Goal: Information Seeking & Learning: Check status

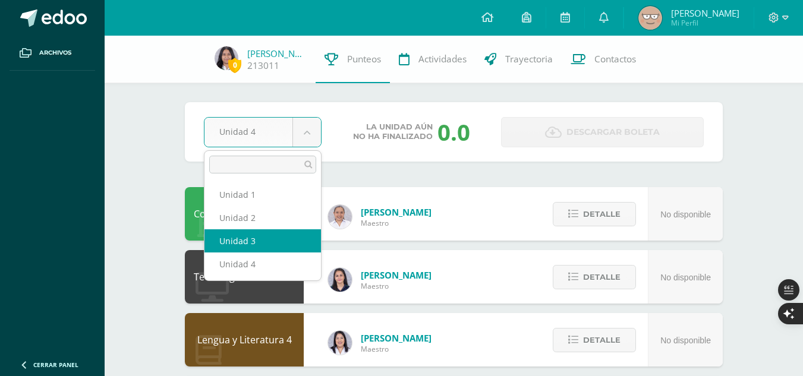
select select "Unidad 3"
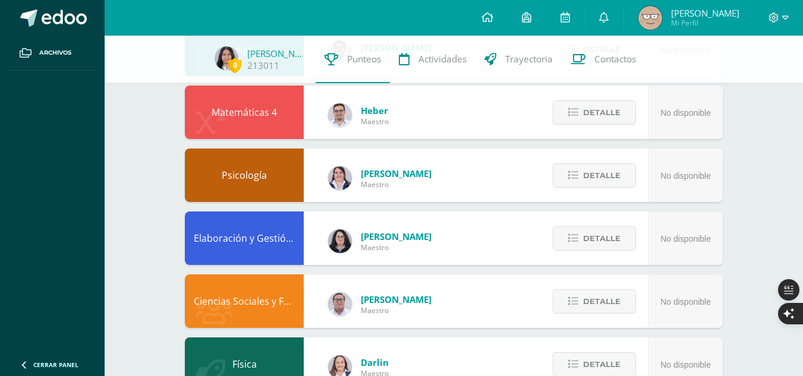
scroll to position [582, 0]
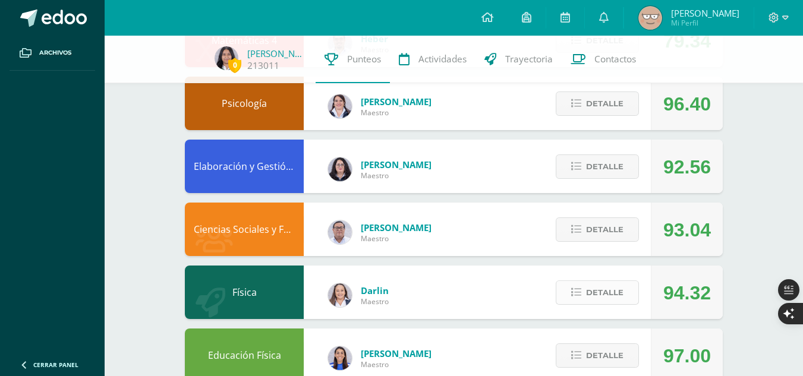
scroll to position [570, 0]
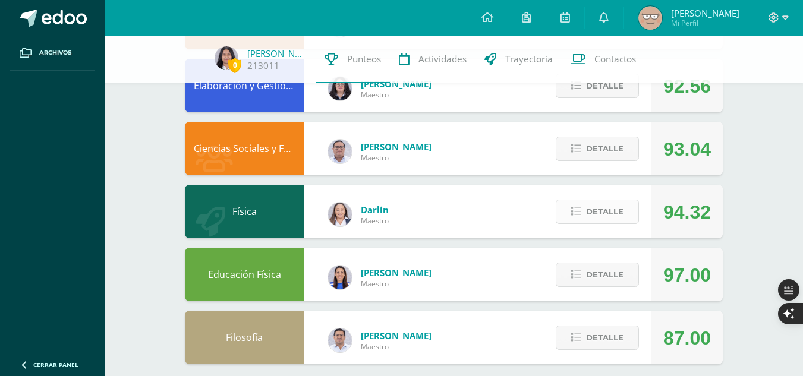
click at [607, 210] on span "Detalle" at bounding box center [604, 212] width 37 height 22
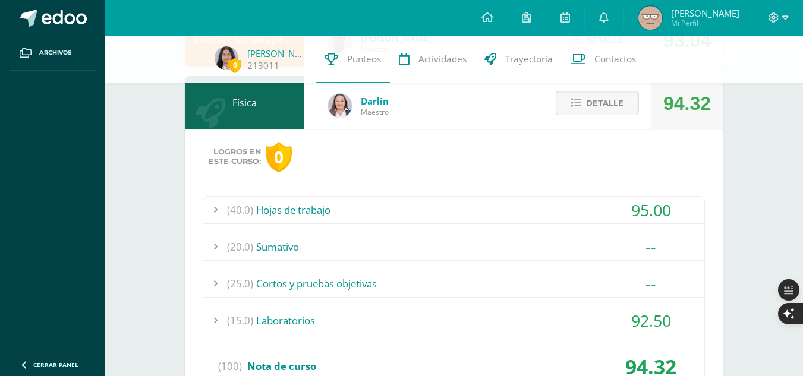
scroll to position [680, 0]
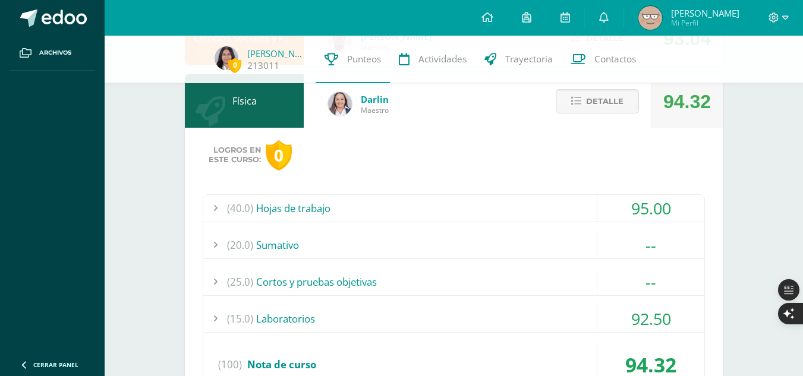
click at [467, 208] on div "(40.0) Hojas de trabajo" at bounding box center [453, 208] width 501 height 27
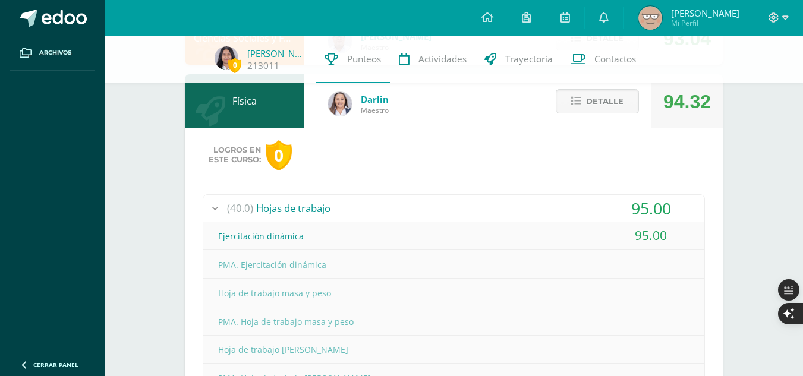
click at [467, 208] on div "(40.0) Hojas de trabajo" at bounding box center [453, 208] width 501 height 27
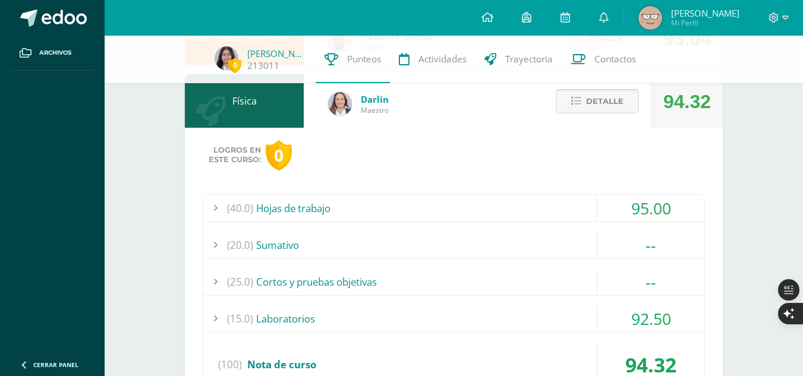
click at [581, 111] on button "Detalle" at bounding box center [597, 101] width 83 height 24
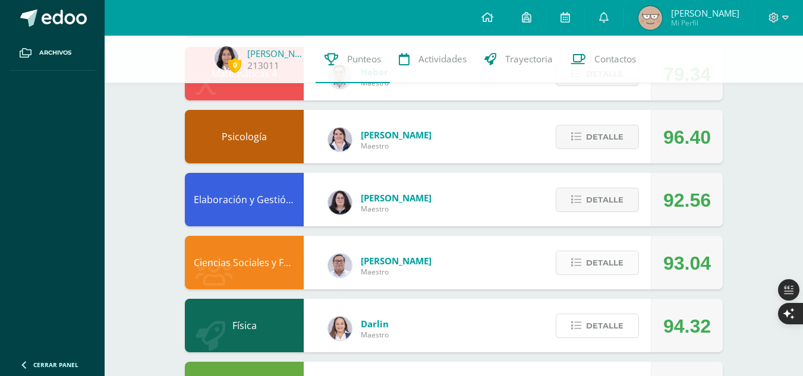
scroll to position [454, 0]
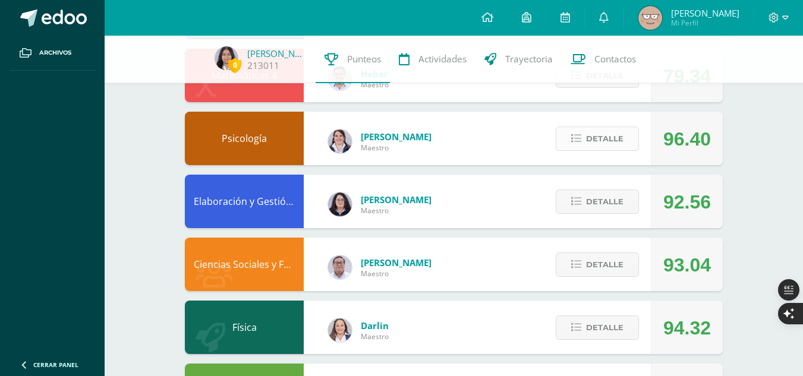
click at [585, 134] on button "Detalle" at bounding box center [597, 139] width 83 height 24
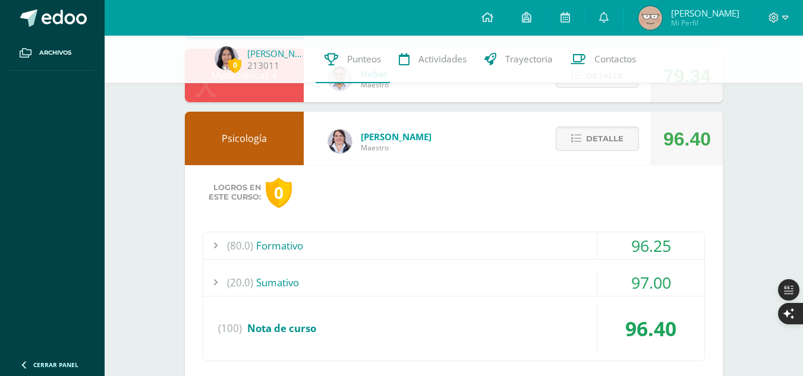
click at [517, 278] on div "(20.0) Sumativo" at bounding box center [453, 282] width 501 height 27
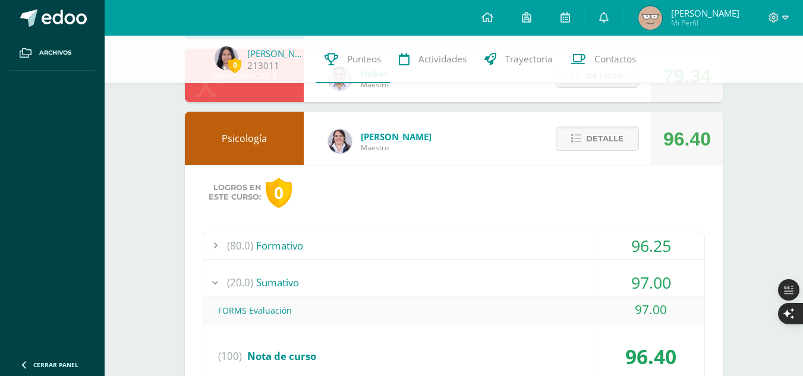
scroll to position [457, 0]
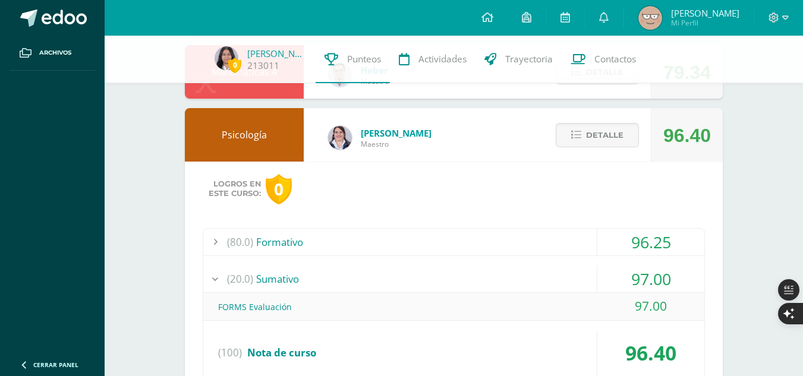
click at [470, 250] on div "(80.0) Formativo" at bounding box center [453, 242] width 501 height 27
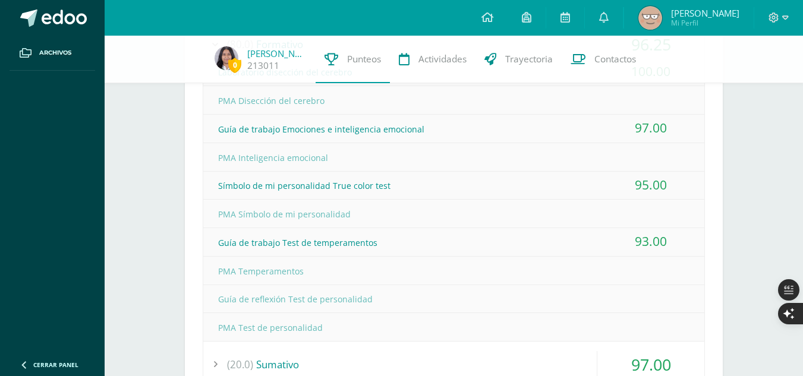
scroll to position [655, 0]
drag, startPoint x: 339, startPoint y: 290, endPoint x: 211, endPoint y: 301, distance: 128.3
click at [211, 301] on div "Guía de reflexión Test de personalidad" at bounding box center [453, 299] width 501 height 27
click at [576, 266] on div "PMA Temperamentos" at bounding box center [453, 271] width 501 height 27
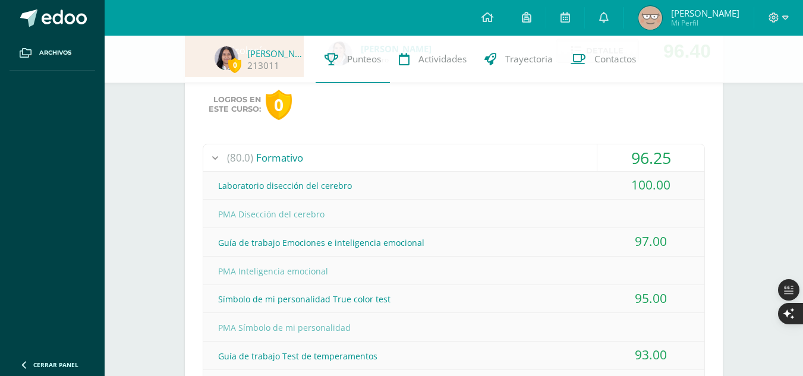
scroll to position [468, 0]
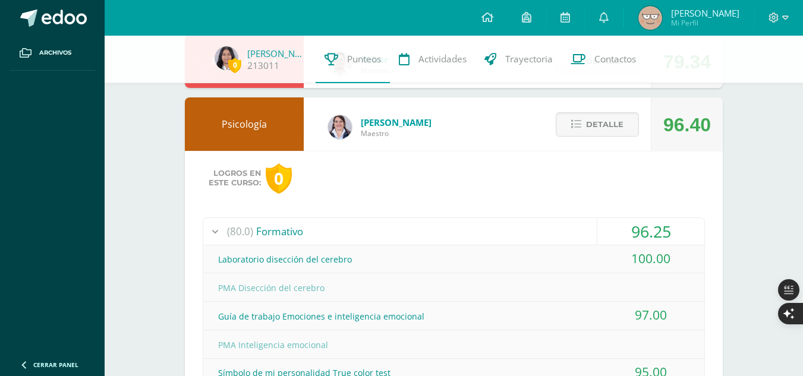
click at [545, 227] on div "(80.0) Formativo" at bounding box center [453, 231] width 501 height 27
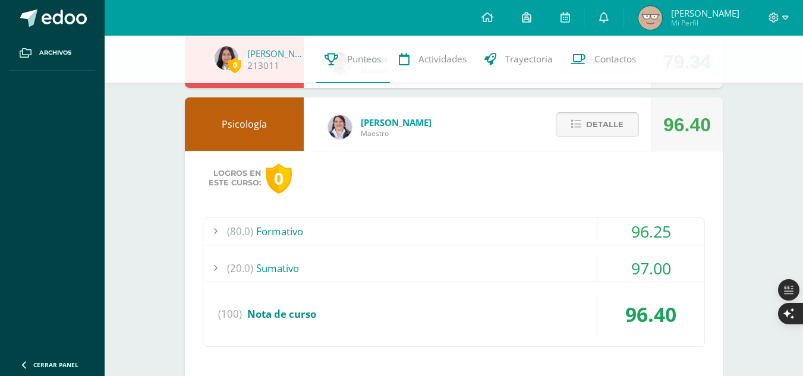
click at [616, 118] on span "Detalle" at bounding box center [604, 125] width 37 height 22
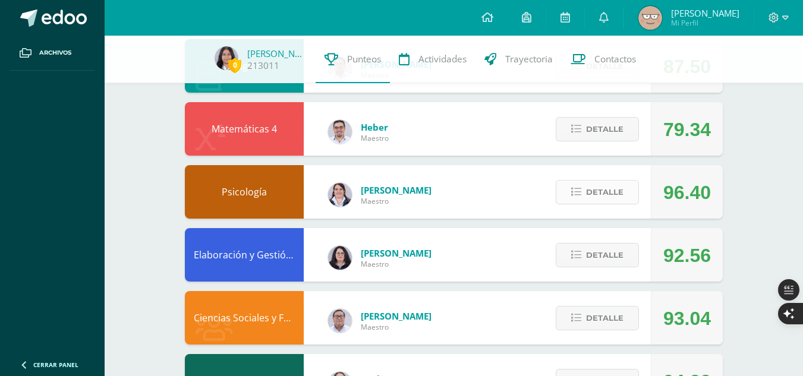
scroll to position [399, 0]
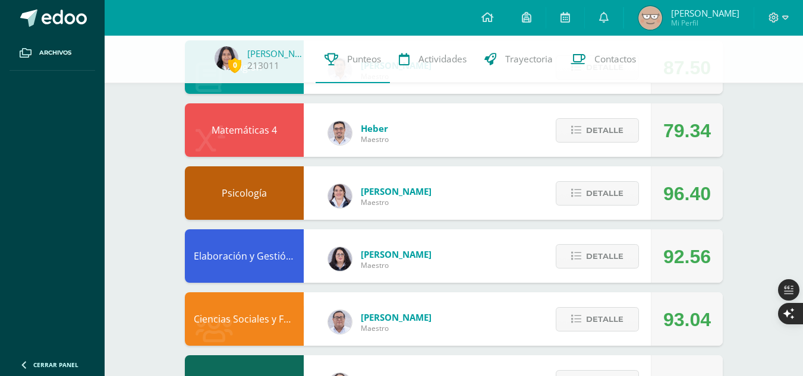
drag, startPoint x: 709, startPoint y: 140, endPoint x: 647, endPoint y: 136, distance: 62.0
click at [647, 136] on div "Matemáticas 4 Heber Maestro 79.34 Detalle" at bounding box center [454, 130] width 538 height 54
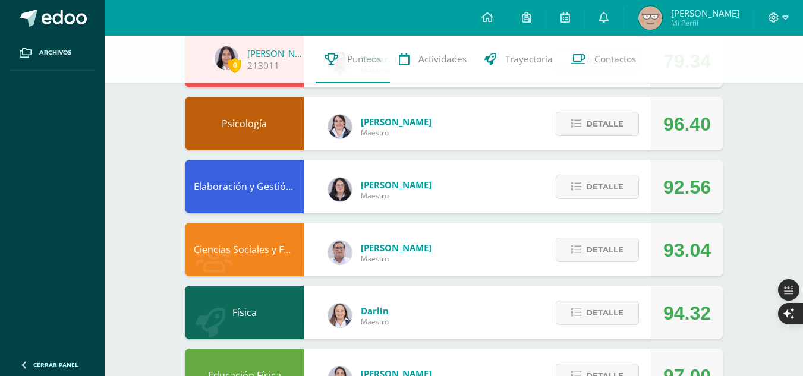
scroll to position [523, 0]
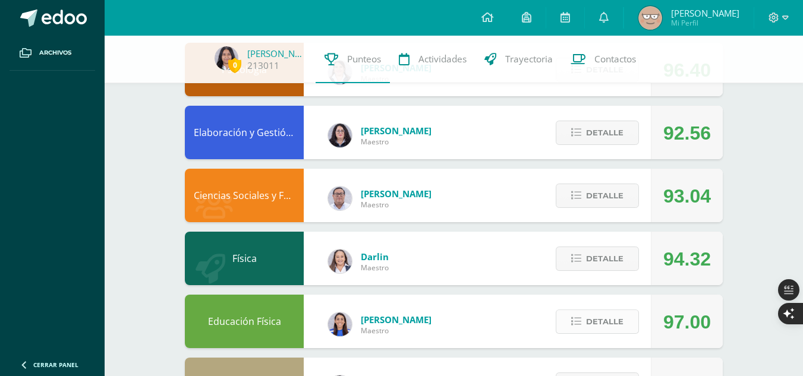
click at [579, 320] on icon at bounding box center [577, 322] width 10 height 10
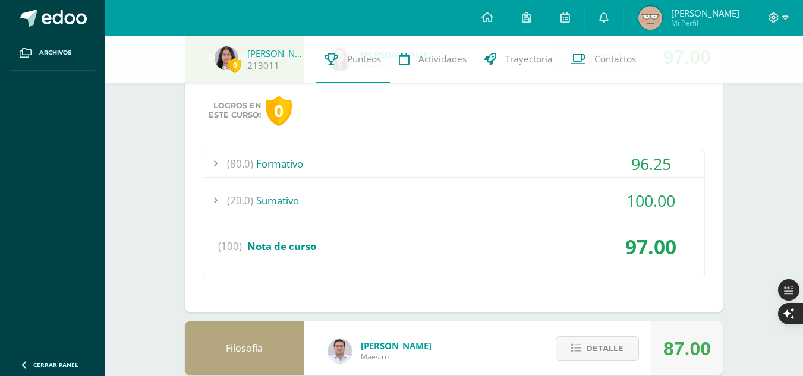
click at [527, 162] on div "(80.0) Formativo" at bounding box center [453, 163] width 501 height 27
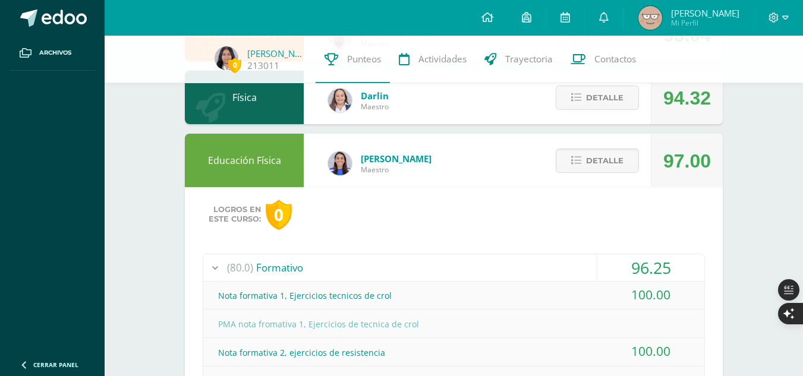
scroll to position [688, 0]
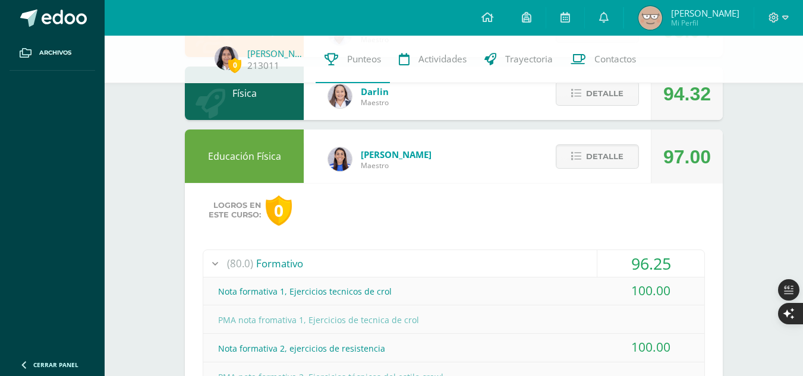
click at [579, 141] on div "Detalle" at bounding box center [594, 157] width 113 height 54
click at [590, 152] on span "Detalle" at bounding box center [604, 157] width 37 height 22
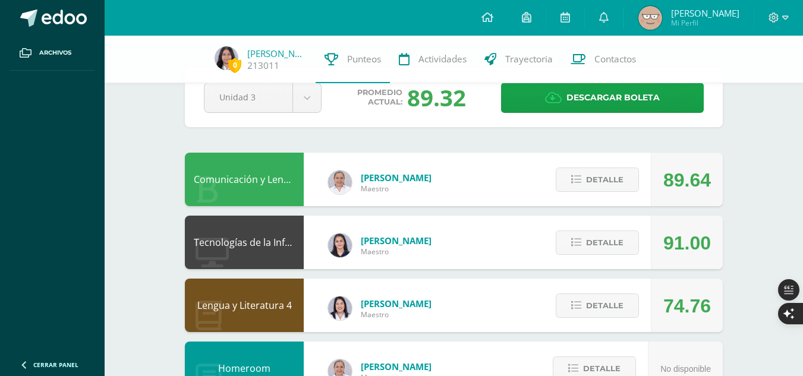
scroll to position [27, 0]
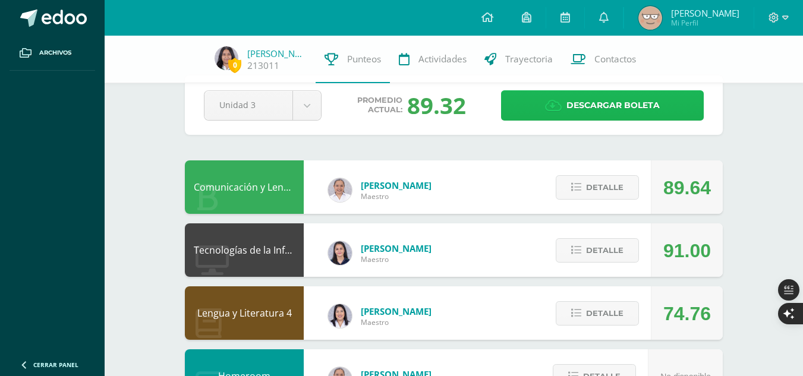
click at [665, 109] on link "Descargar boleta" at bounding box center [602, 105] width 203 height 30
